Goal: Find specific page/section: Find specific page/section

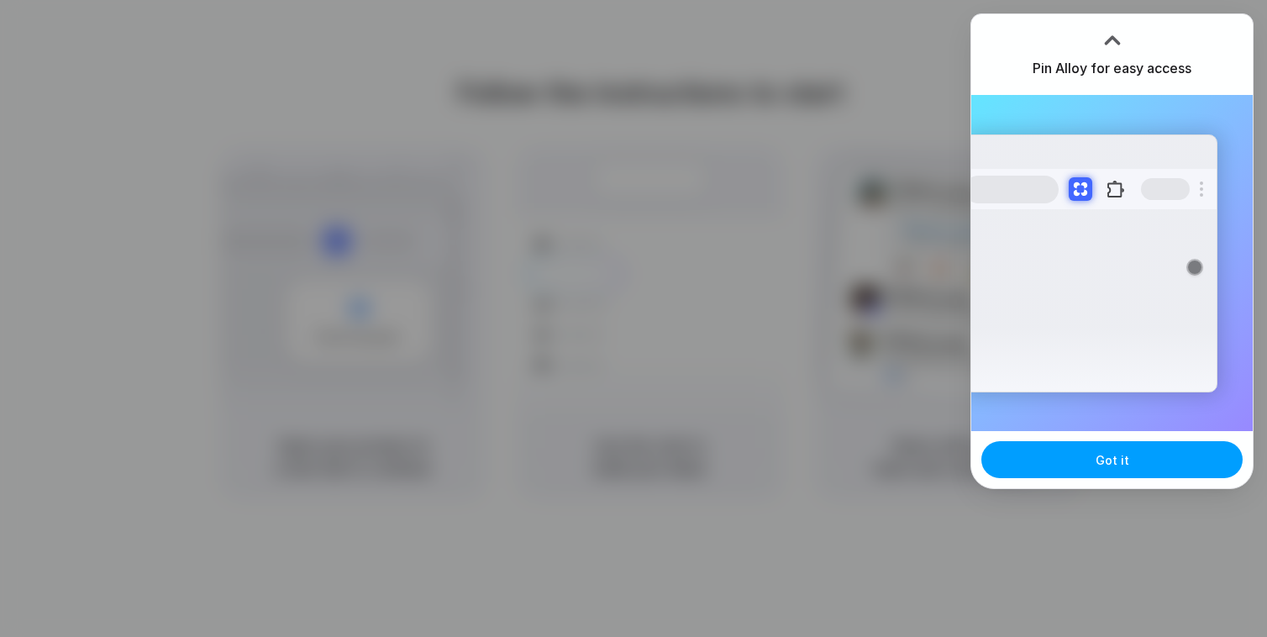
click at [1098, 466] on span "Got it" at bounding box center [1113, 460] width 34 height 18
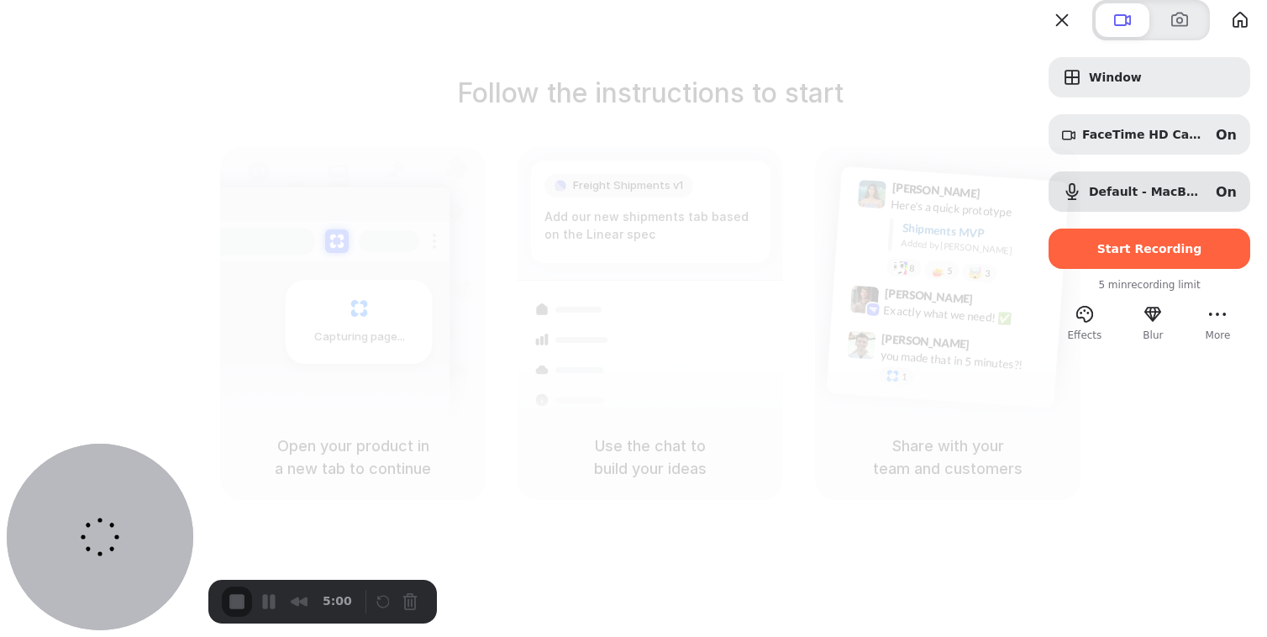
click at [954, 61] on div at bounding box center [633, 318] width 1267 height 637
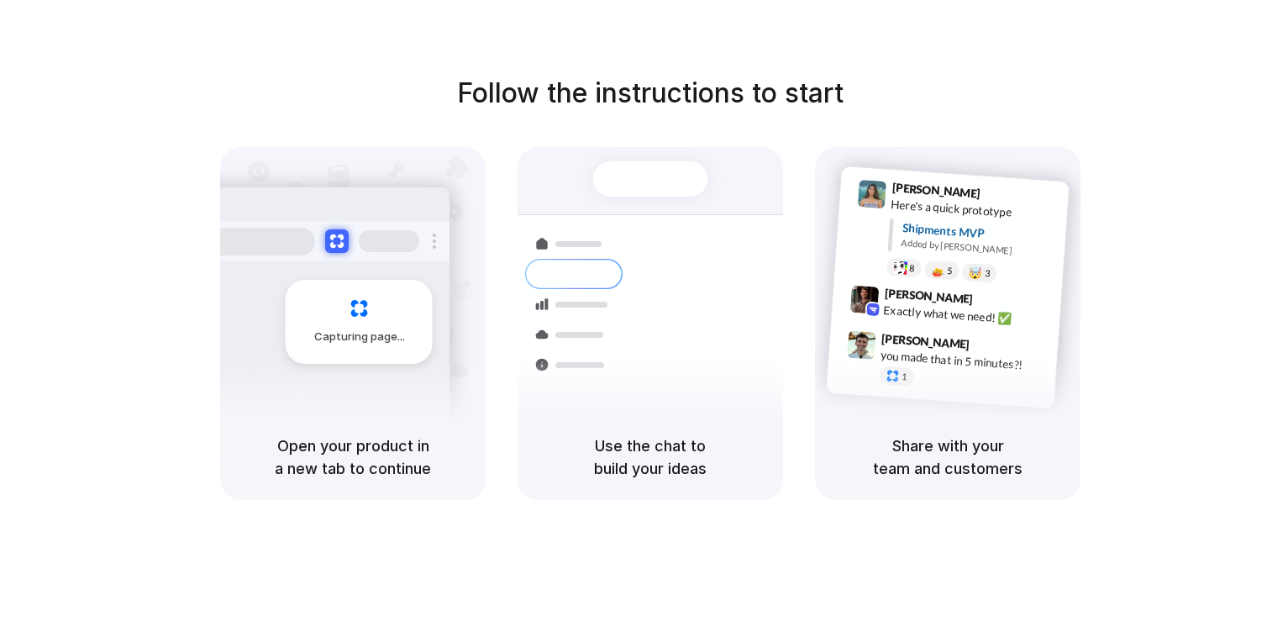
click at [1160, 131] on div "Follow the instructions to start Capturing page Open your product in a new tab …" at bounding box center [650, 286] width 1267 height 427
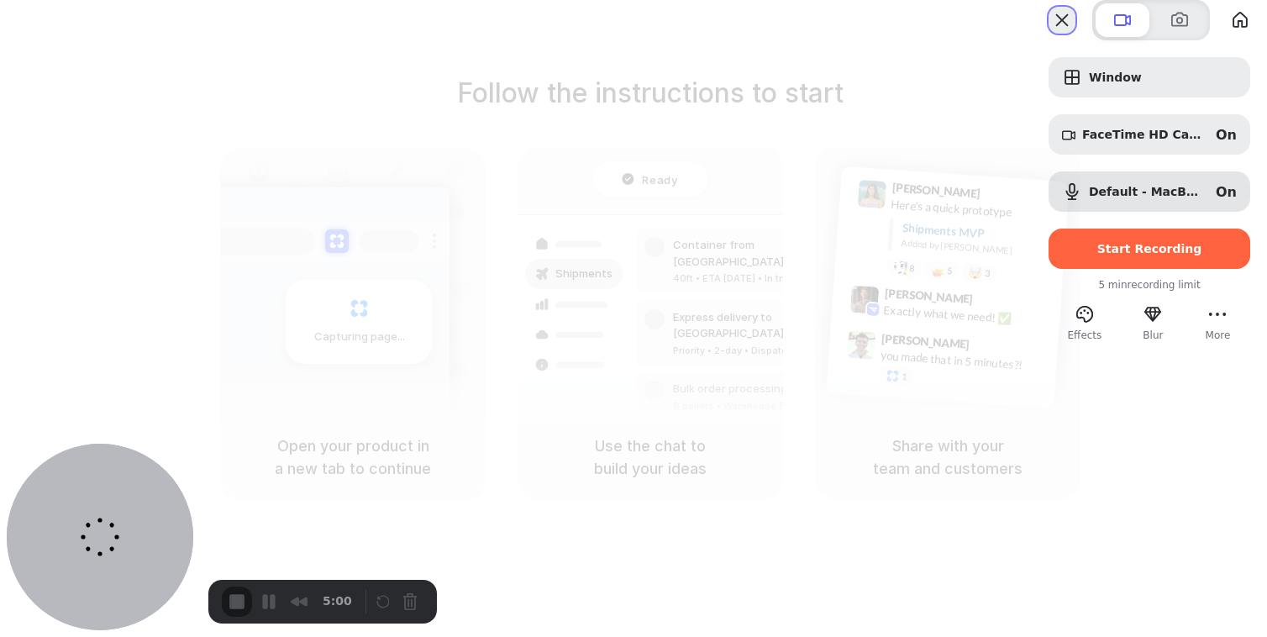
click at [1049, 34] on button "Close" at bounding box center [1062, 20] width 27 height 27
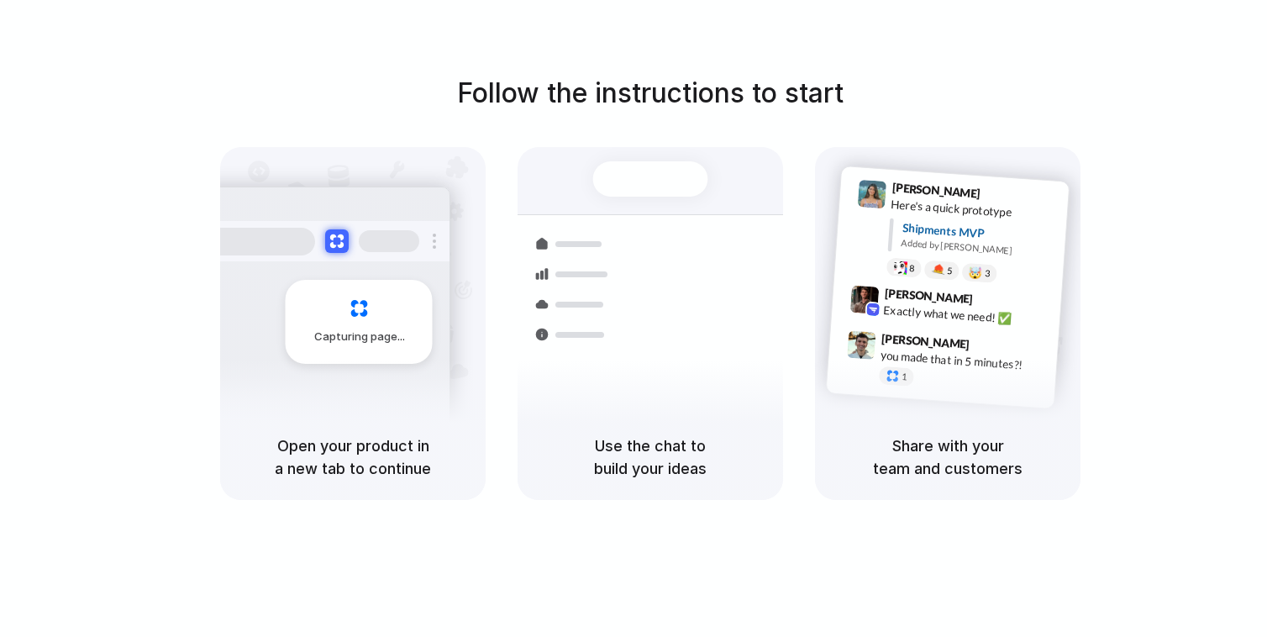
click at [634, 318] on div at bounding box center [634, 318] width 0 height 0
